Goal: Task Accomplishment & Management: Complete application form

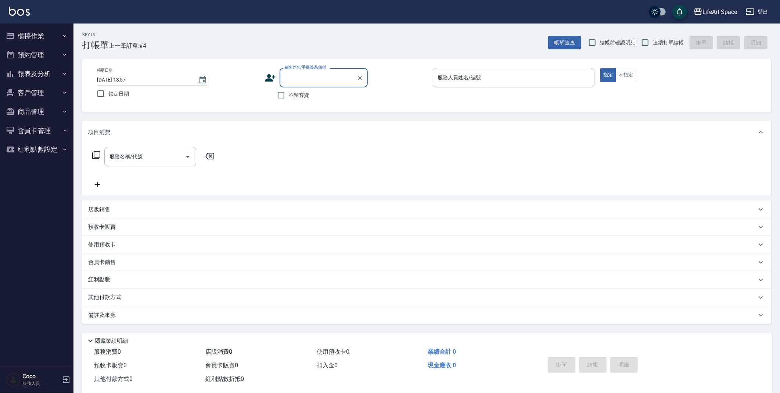
type input "ㄕ"
type input "g002"
click at [32, 101] on button "客戶管理" at bounding box center [37, 92] width 68 height 19
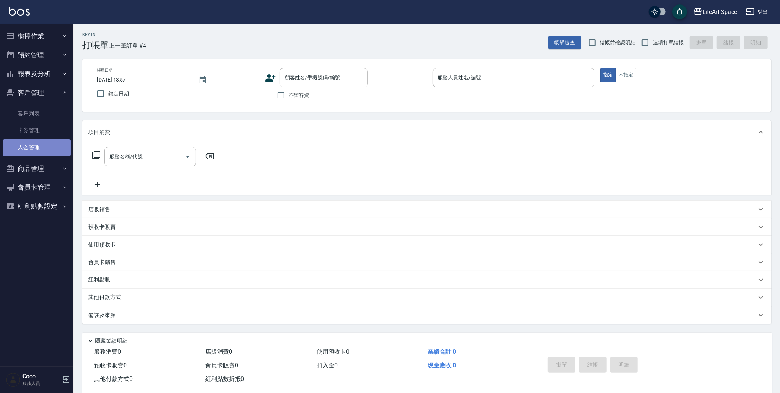
click at [33, 141] on link "入金管理" at bounding box center [37, 147] width 68 height 17
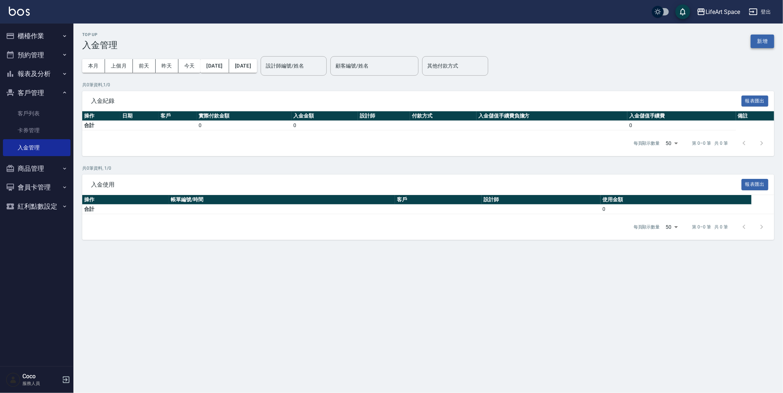
click at [758, 41] on button "新增" at bounding box center [763, 42] width 24 height 14
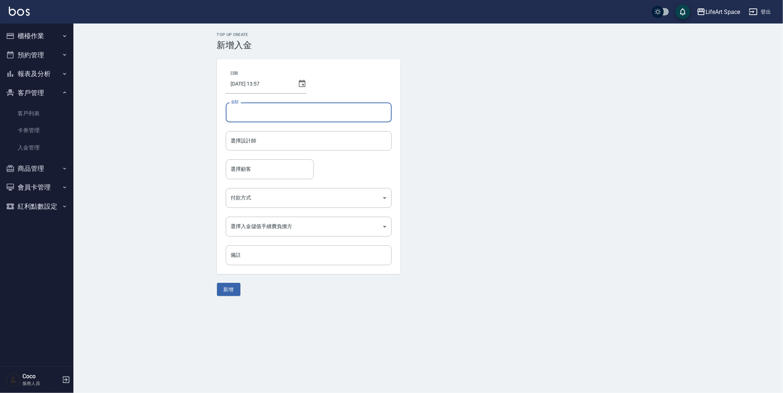
click at [276, 108] on input "金額" at bounding box center [309, 112] width 166 height 20
type input "10000"
click at [288, 129] on div "日期 [DATE] 13:57 金額 10000 金額 選擇設計師 選擇設計師 選擇顧客 選擇顧客 付款方式 ​ 付款方式 選擇入金儲值手續費負擔方 ​ 選擇…" at bounding box center [309, 166] width 184 height 215
click at [289, 134] on input "選擇設計師" at bounding box center [308, 140] width 159 height 13
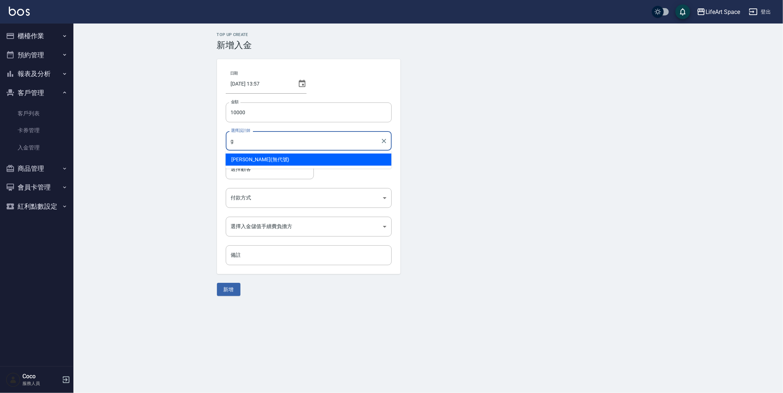
click at [269, 158] on div "[PERSON_NAME] (無代號)" at bounding box center [309, 160] width 166 height 12
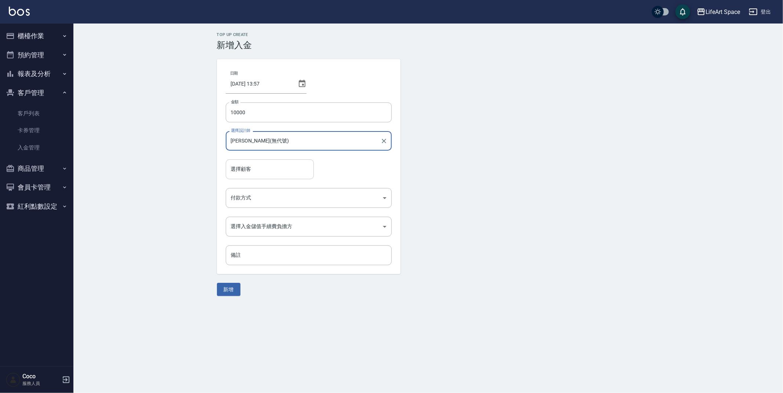
type input "[PERSON_NAME](無代號)"
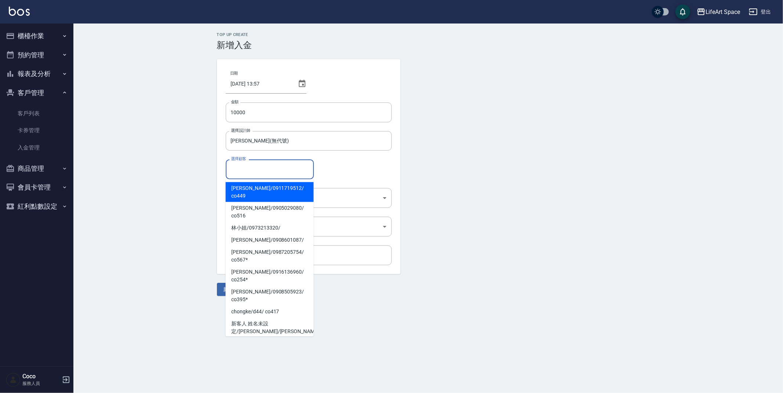
click at [273, 172] on input "選擇顧客" at bounding box center [270, 169] width 82 height 13
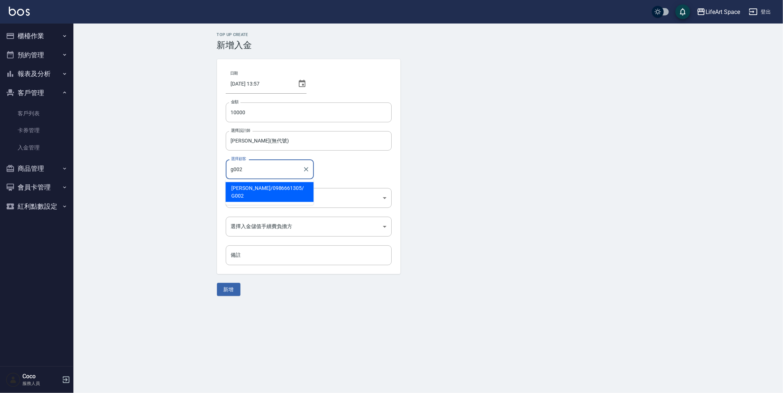
click at [278, 185] on span "[PERSON_NAME] / 0986661305 / G002" at bounding box center [270, 192] width 88 height 20
type input "[PERSON_NAME]/0986661305/G002"
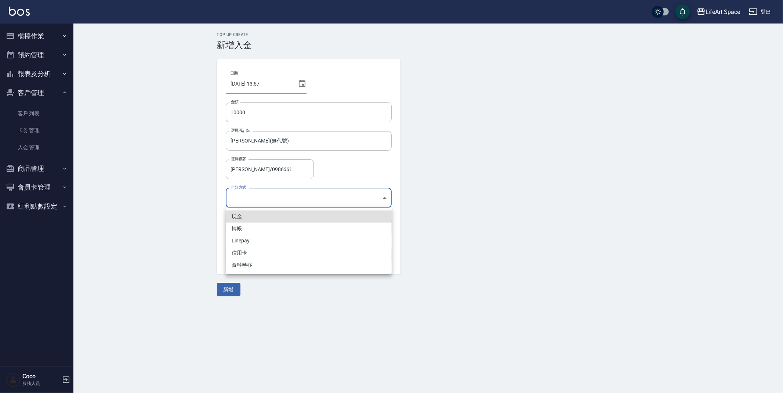
click at [275, 195] on body "LifeArt Space 登出 櫃檯作業 打帳單 帳單列表 現金收支登錄 高階收支登錄 材料自購登錄 每日結帳 排班表 現場電腦打卡 預約管理 預約管理 單…" at bounding box center [391, 196] width 783 height 393
click at [264, 228] on li "轉帳" at bounding box center [309, 229] width 166 height 12
type input "轉帳"
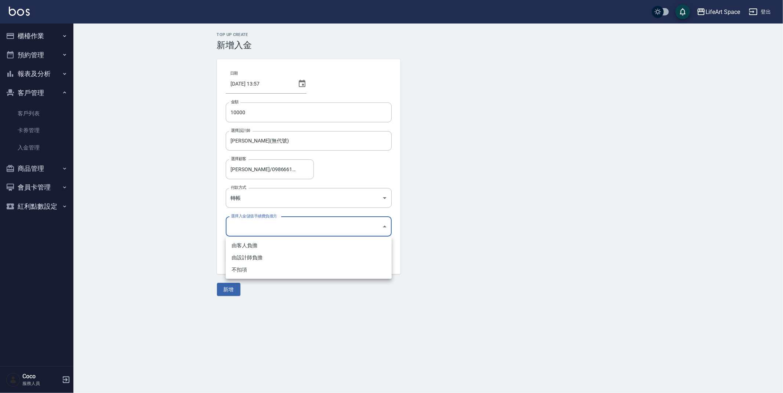
click at [268, 226] on body "LifeArt Space 登出 櫃檯作業 打帳單 帳單列表 現金收支登錄 高階收支登錄 材料自購登錄 每日結帳 排班表 現場電腦打卡 預約管理 預約管理 單…" at bounding box center [391, 196] width 783 height 393
click at [243, 272] on li "不扣項" at bounding box center [309, 270] width 166 height 12
type input "WITHOUTHANDLINGFEE"
click at [230, 285] on button "新增" at bounding box center [229, 290] width 24 height 14
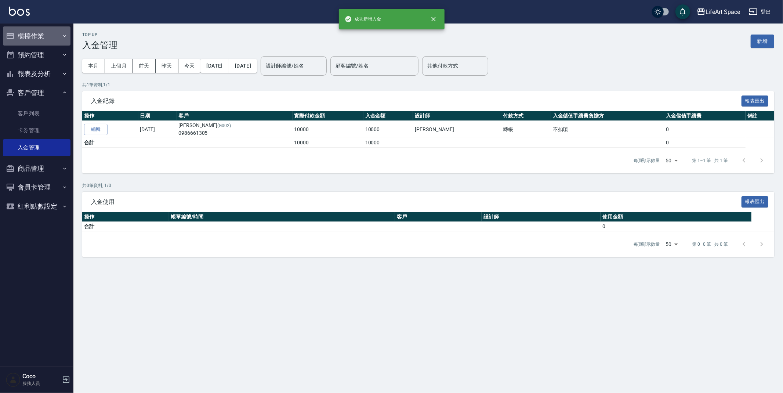
click at [40, 37] on button "櫃檯作業" at bounding box center [37, 35] width 68 height 19
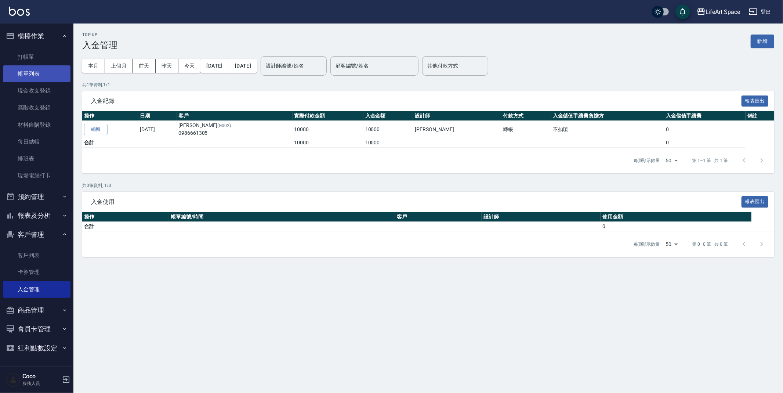
click at [41, 68] on link "帳單列表" at bounding box center [37, 73] width 68 height 17
